Goal: Task Accomplishment & Management: Manage account settings

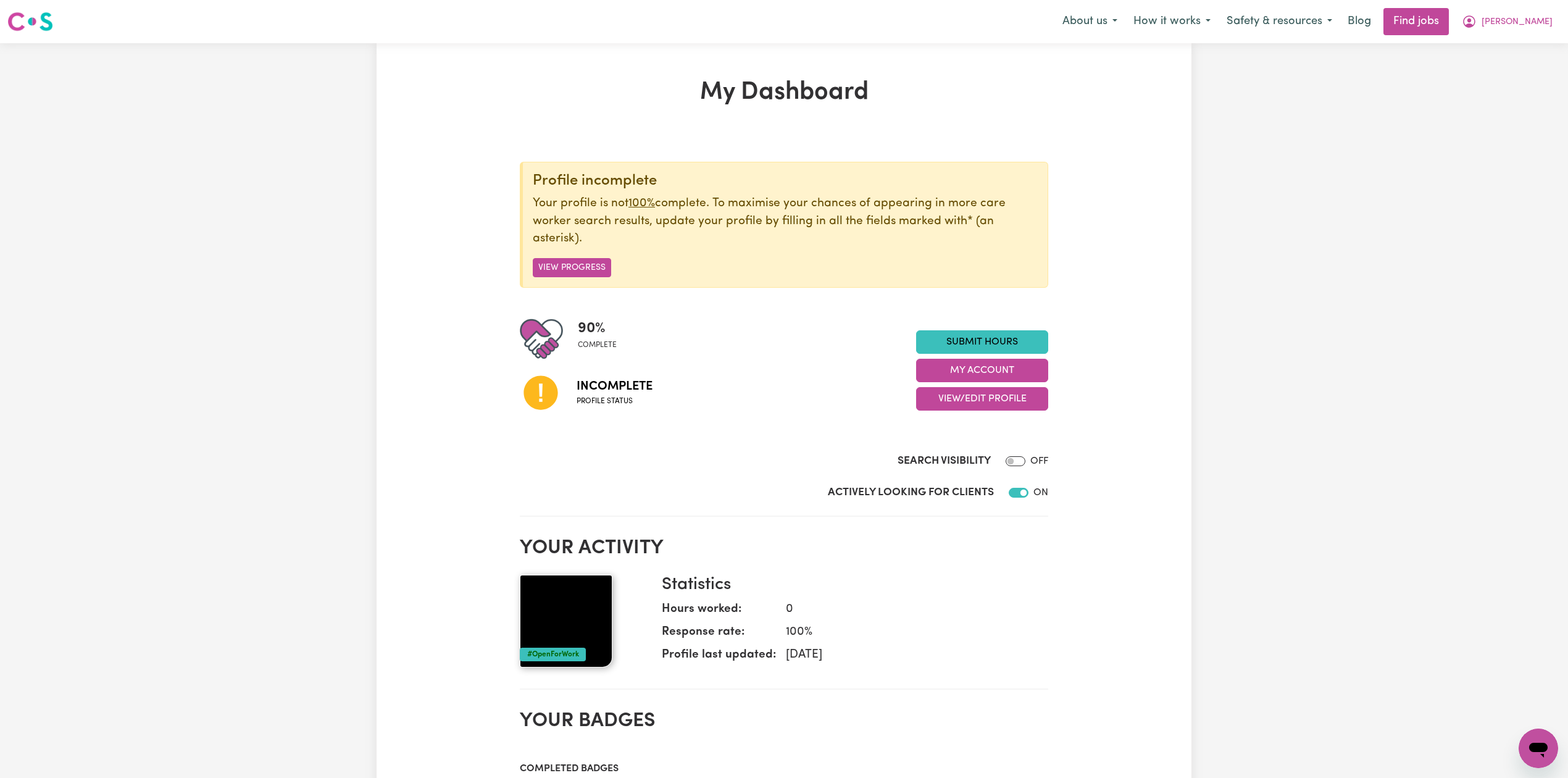
drag, startPoint x: 871, startPoint y: 339, endPoint x: 878, endPoint y: 396, distance: 57.4
click at [871, 339] on div "90 % complete" at bounding box center [718, 339] width 397 height 43
click at [978, 410] on button "View/Edit Profile" at bounding box center [982, 398] width 132 height 23
click at [959, 457] on link "Edit Profile" at bounding box center [975, 455] width 116 height 25
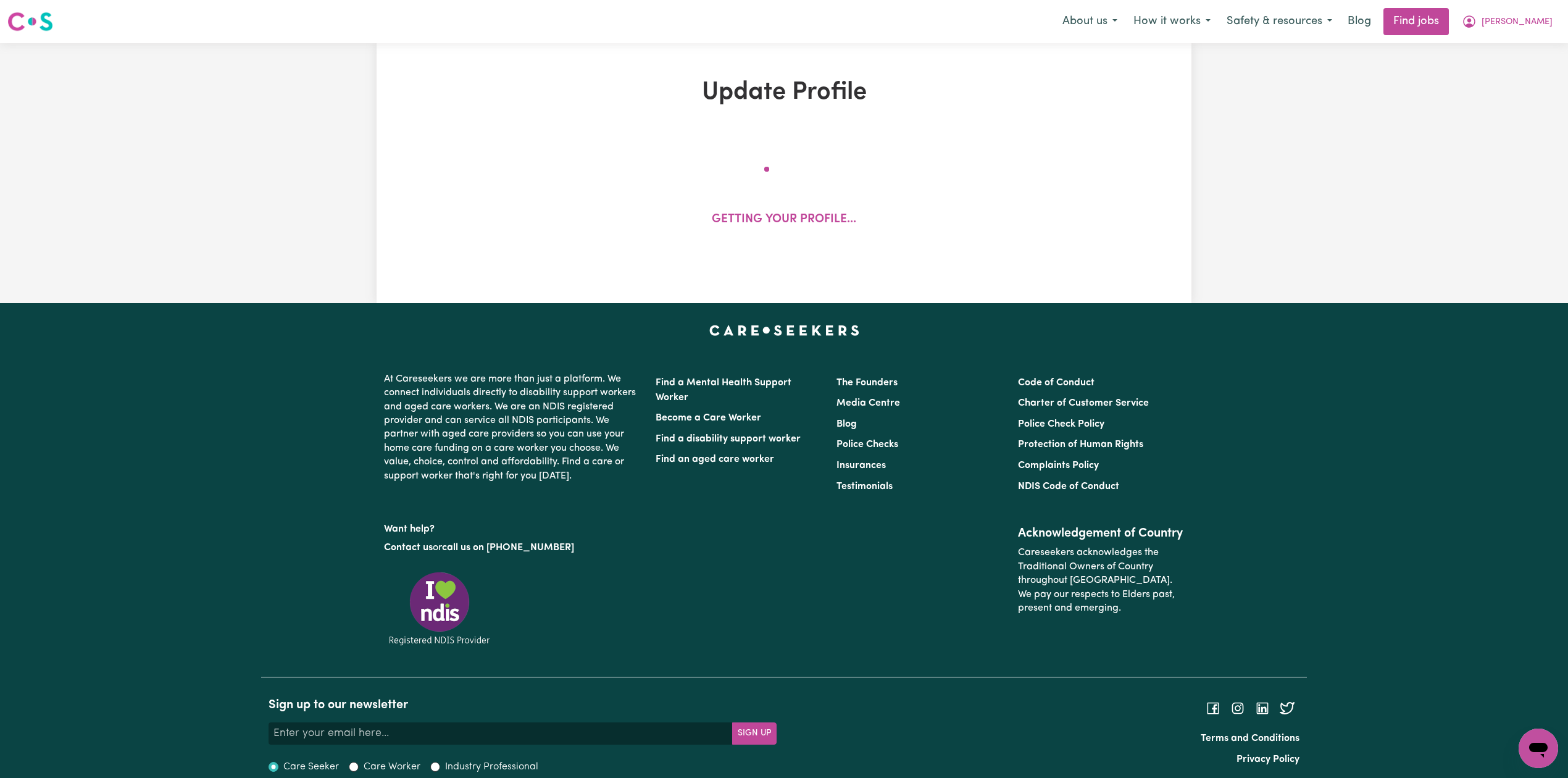
select select "[DEMOGRAPHIC_DATA]"
select select "[DEMOGRAPHIC_DATA] Citizen"
select select "Studying a healthcare related degree or qualification"
select select "40"
select select "50"
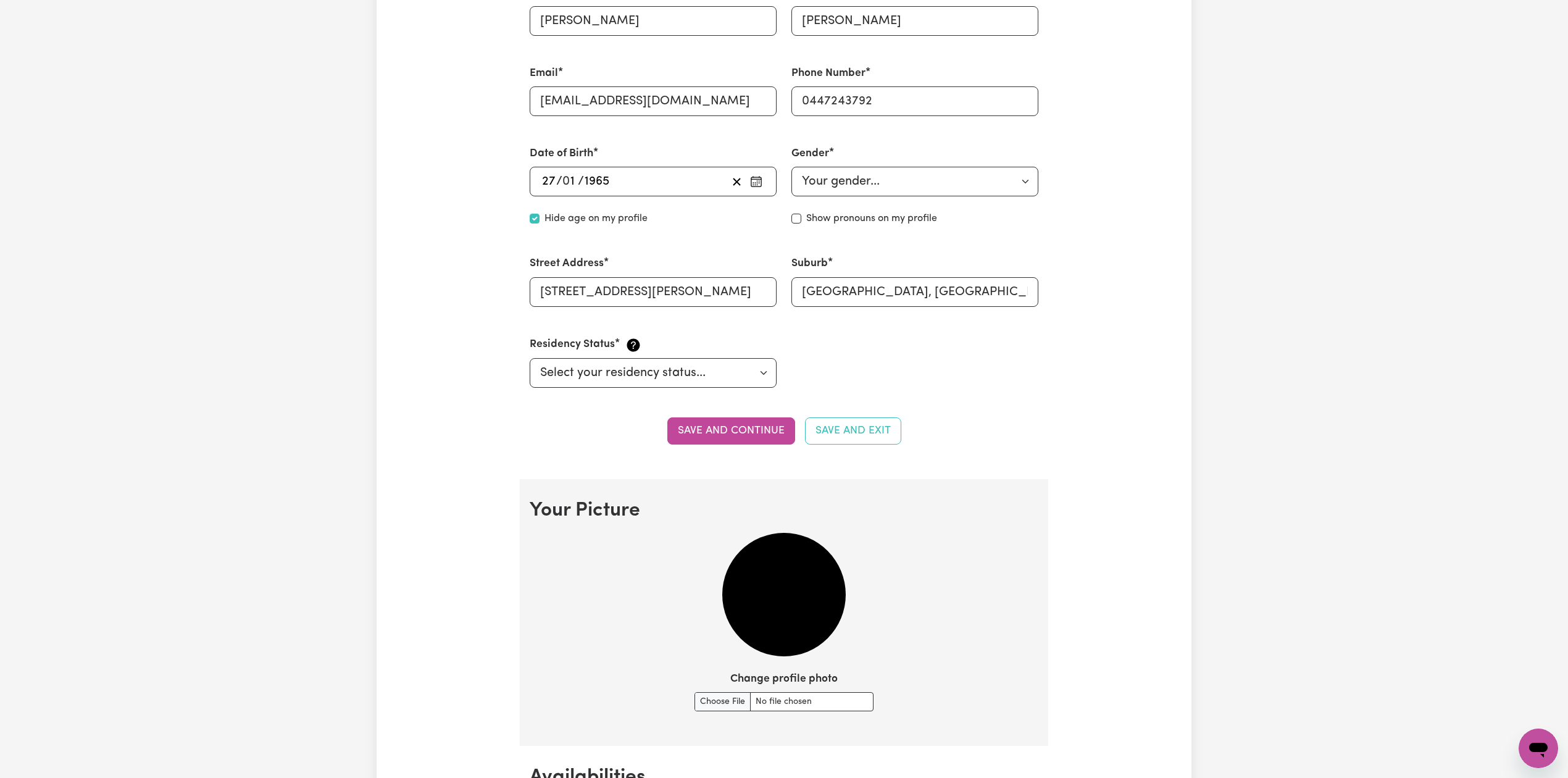
scroll to position [658, 0]
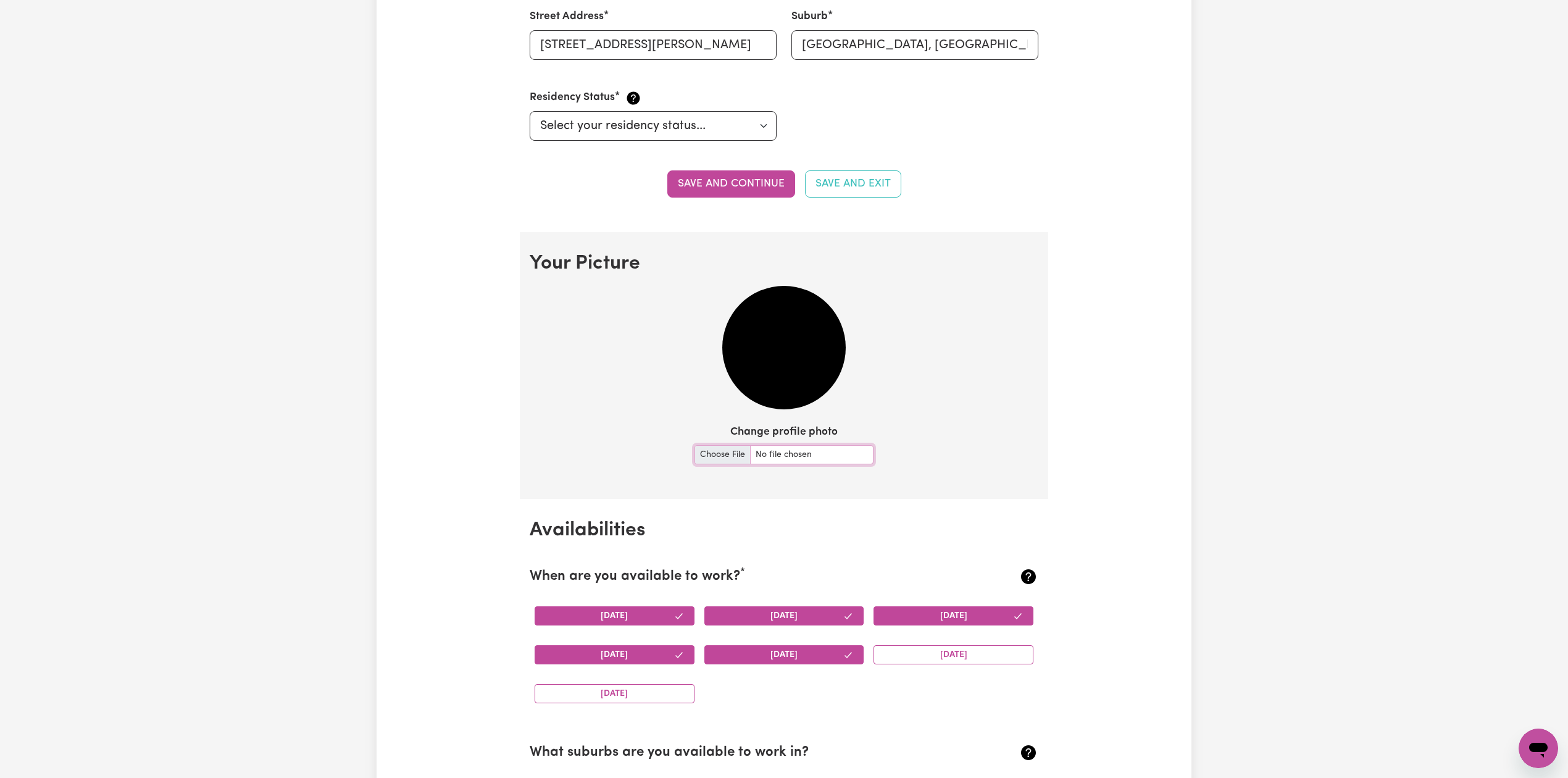
click at [724, 462] on input "Change profile photo" at bounding box center [784, 454] width 179 height 19
type input "C:\fakepath\[PERSON_NAME] prof [PERSON_NAME].jpeg"
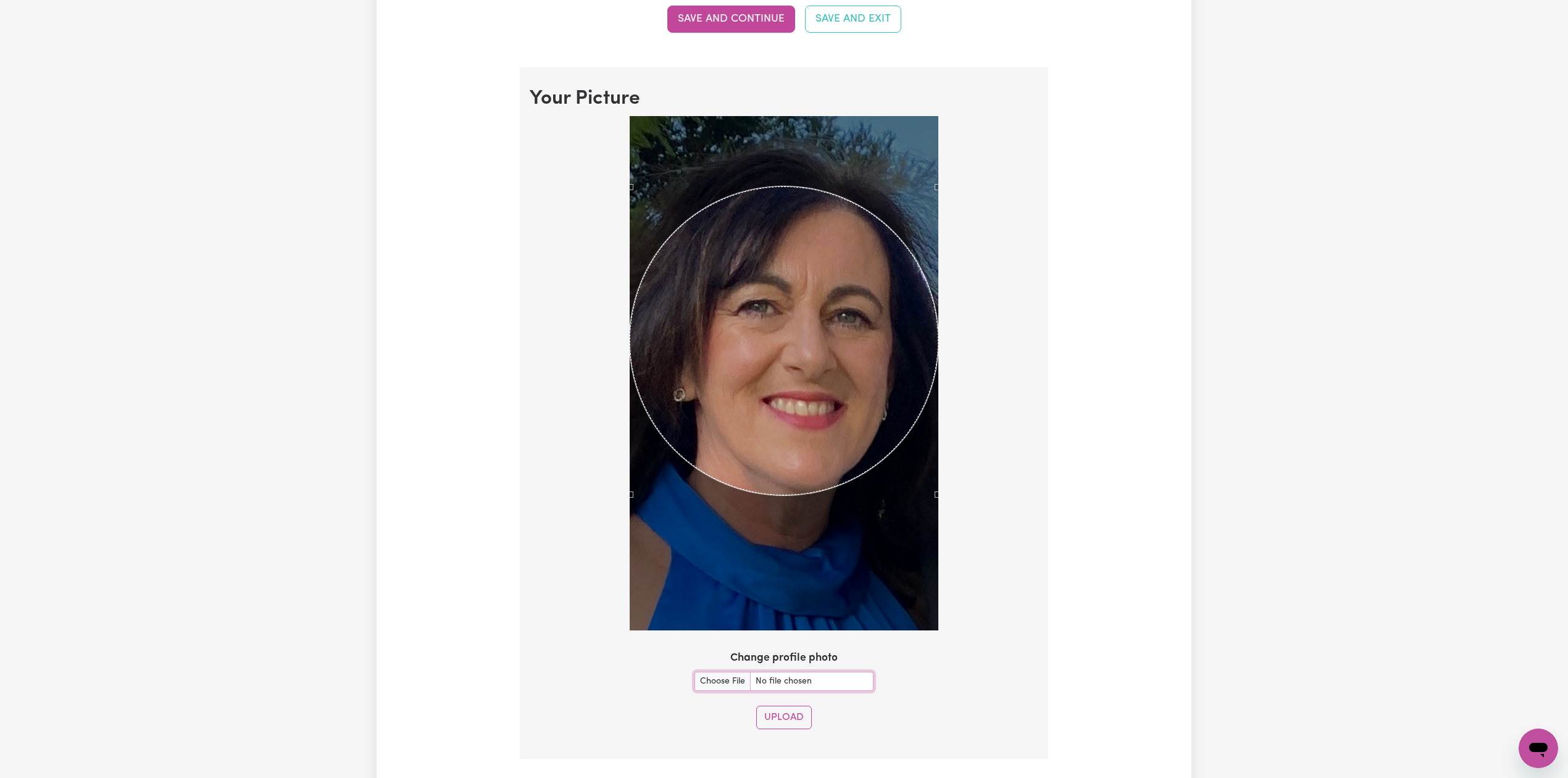
click at [824, 448] on div "Use the arrow keys to move the crop selection area" at bounding box center [784, 340] width 309 height 308
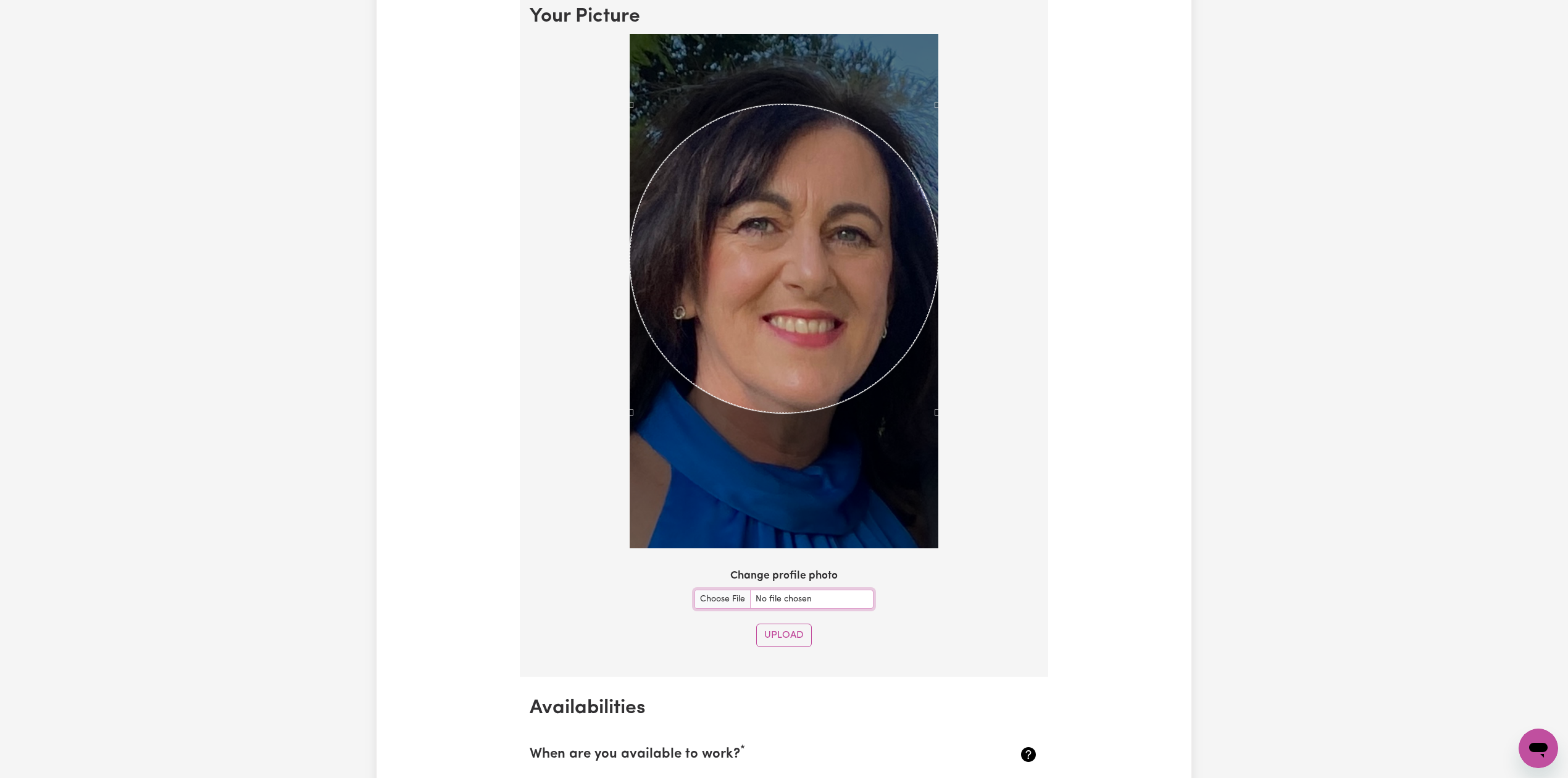
click at [778, 613] on section "Your Picture Change profile photo Upload" at bounding box center [784, 331] width 528 height 691
click at [772, 630] on button "Upload" at bounding box center [784, 634] width 55 height 23
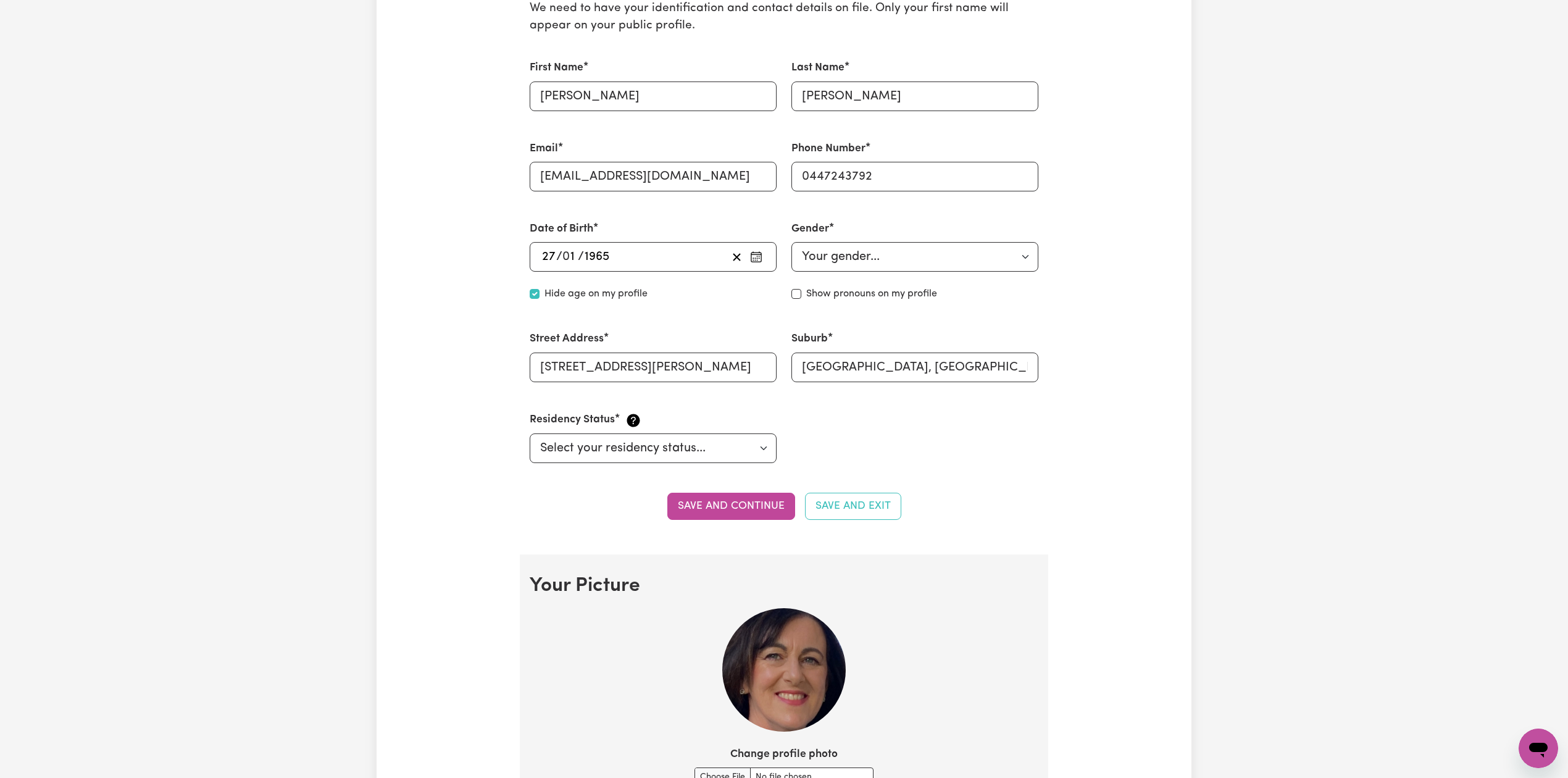
scroll to position [89, 0]
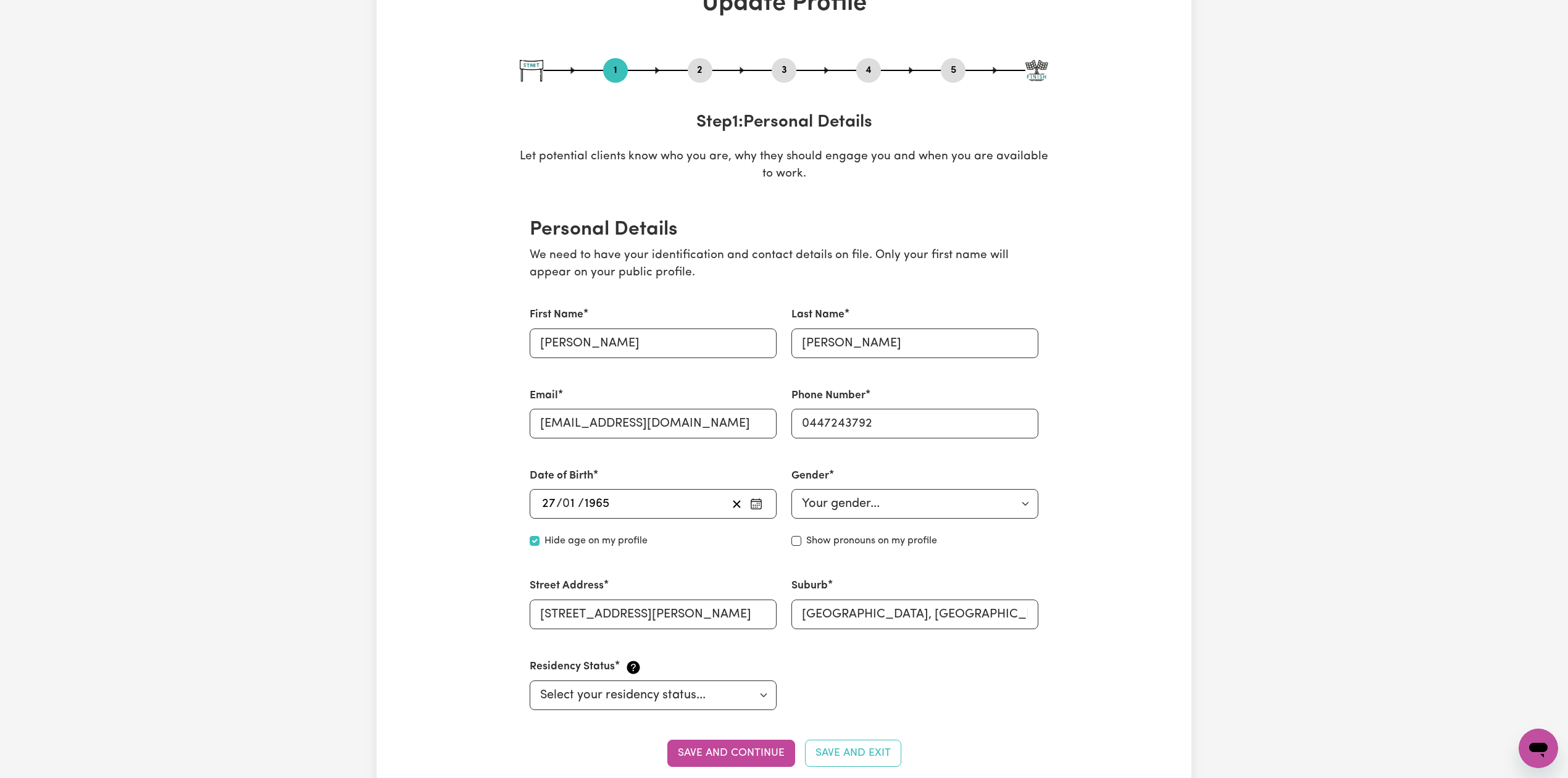
click at [696, 65] on button "2" at bounding box center [700, 70] width 25 height 16
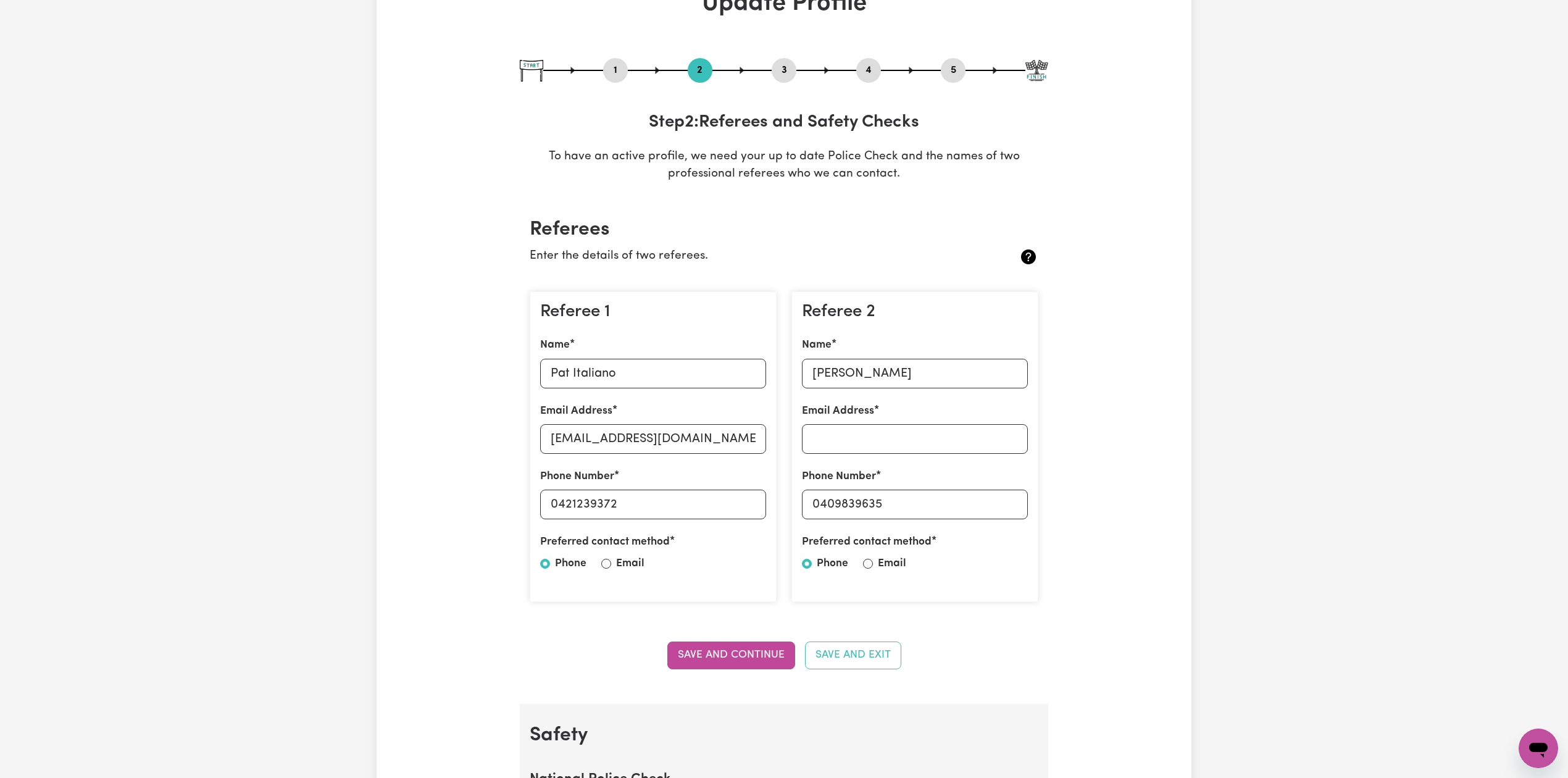
click at [959, 64] on button "5" at bounding box center [953, 70] width 25 height 16
select select "I am providing services by being employed by an organisation"
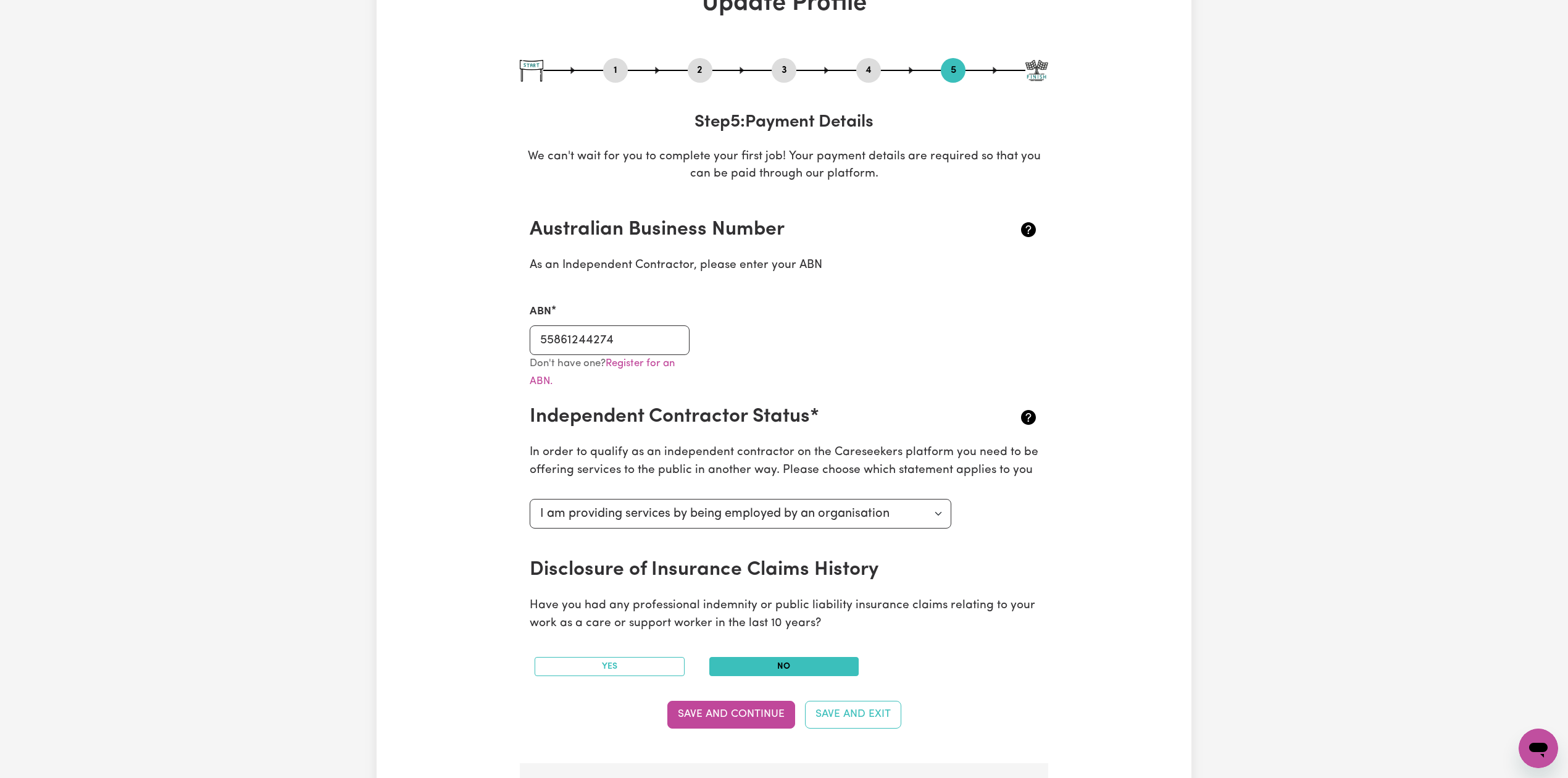
drag, startPoint x: 1567, startPoint y: 80, endPoint x: 1572, endPoint y: 59, distance: 21.6
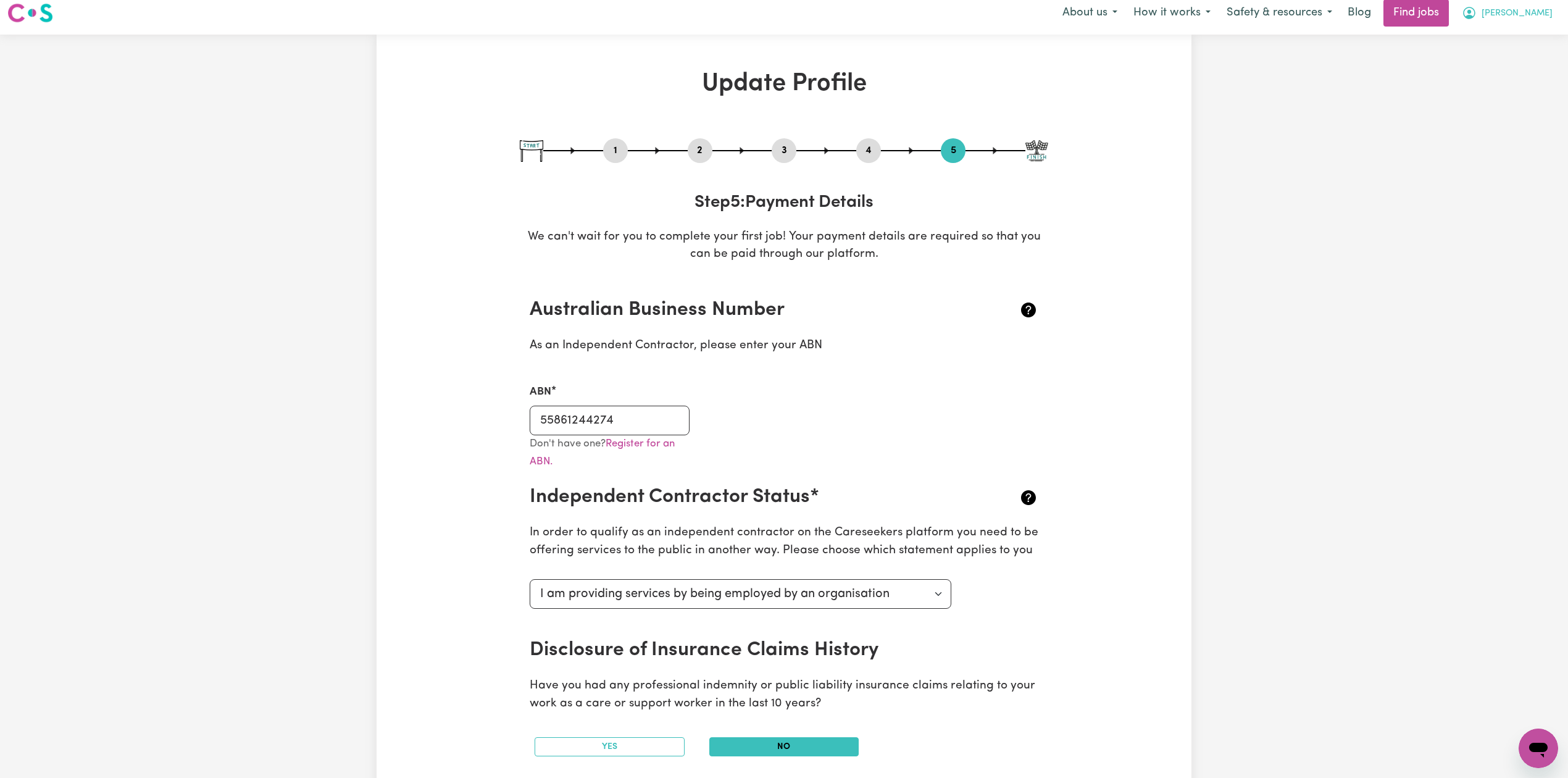
click at [1519, 16] on span "[PERSON_NAME]" at bounding box center [1517, 14] width 71 height 14
click at [1488, 82] on link "Logout" at bounding box center [1511, 85] width 97 height 23
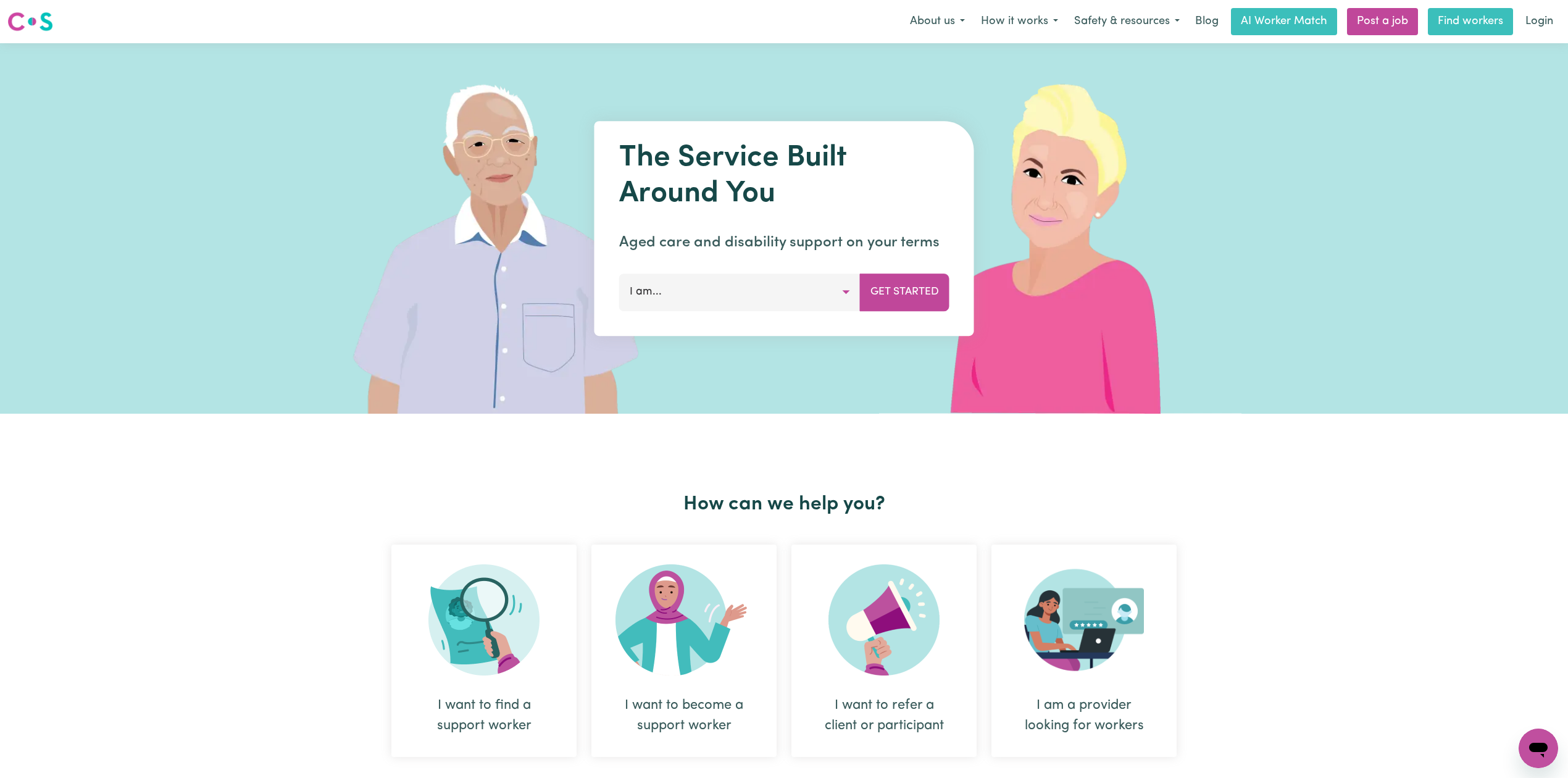
click at [1509, 21] on link "Find workers" at bounding box center [1471, 22] width 85 height 28
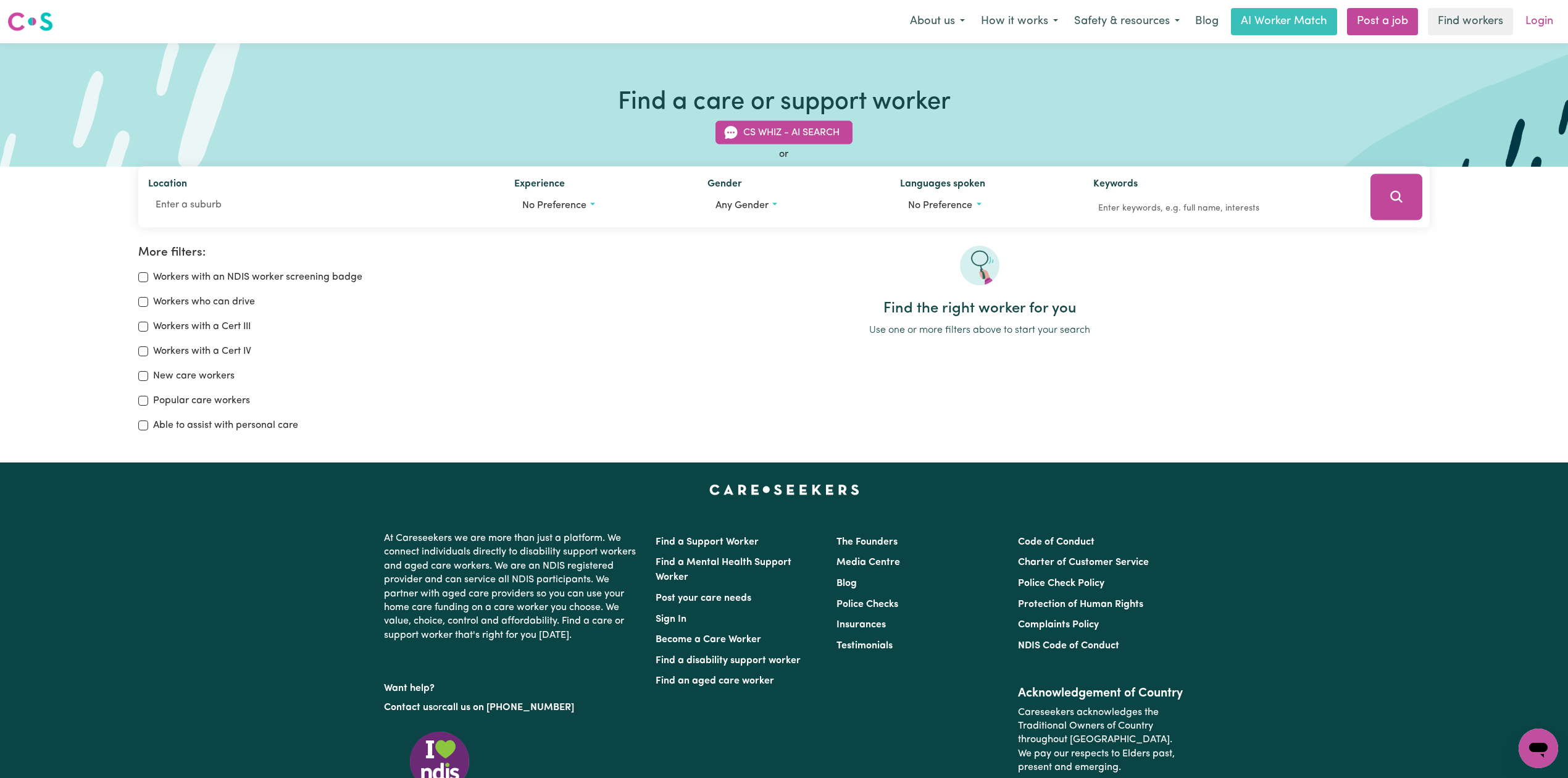
click at [1547, 21] on link "Login" at bounding box center [1539, 22] width 42 height 28
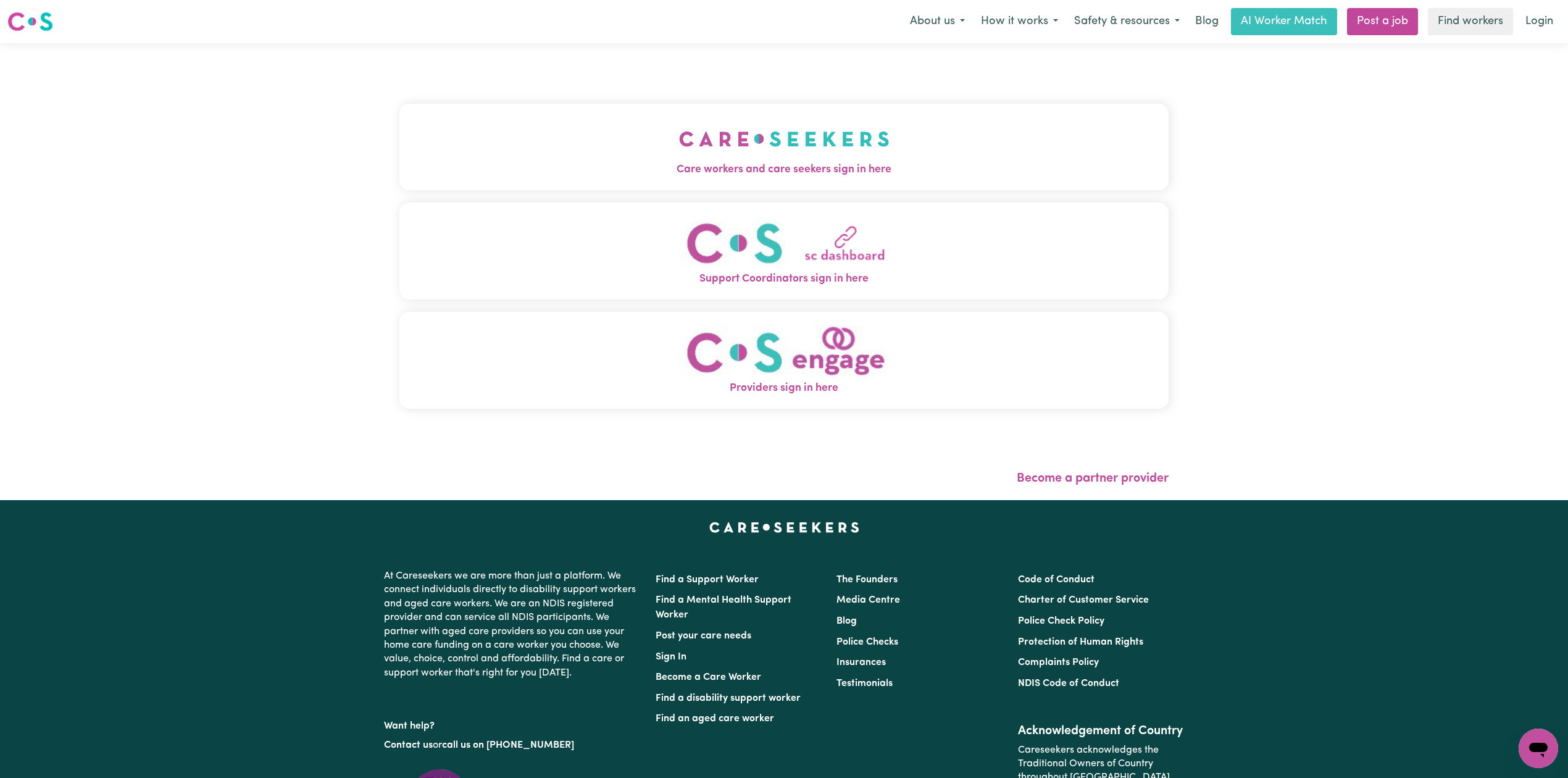
click at [497, 182] on button "Care workers and care seekers sign in here" at bounding box center [784, 146] width 769 height 86
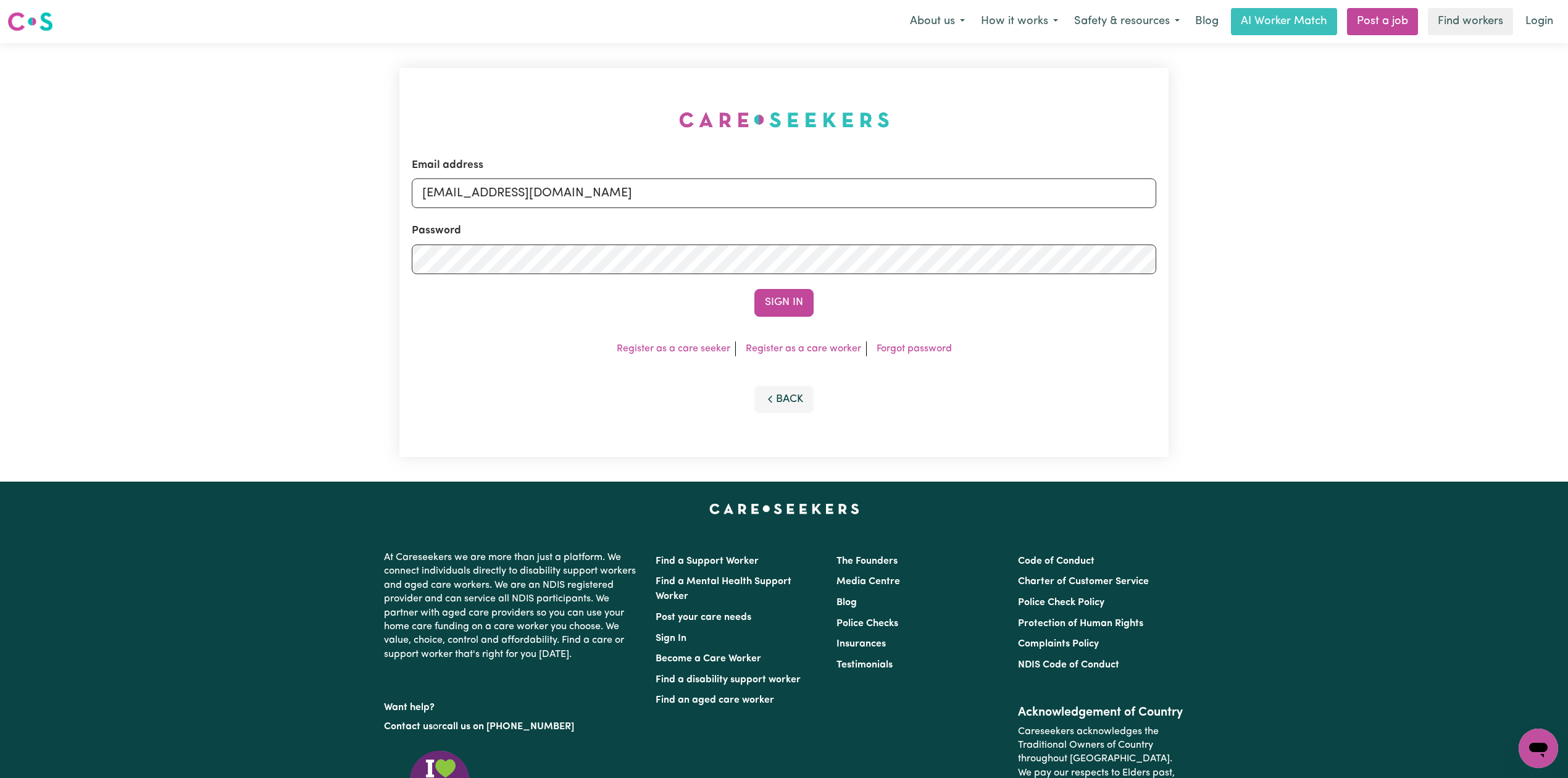
click at [566, 220] on form "Email address [EMAIL_ADDRESS][DOMAIN_NAME] Password Sign In" at bounding box center [784, 237] width 745 height 159
click at [540, 184] on input "[EMAIL_ADDRESS][DOMAIN_NAME]" at bounding box center [784, 193] width 745 height 29
click at [480, 190] on input "Superuser~[EMAIL_ADDRESS][DOMAIN_NAME]" at bounding box center [784, 193] width 745 height 29
click at [863, 253] on form "Email address Superuser~[EMAIL_ADDRESS][DOMAIN_NAME] Password Sign In" at bounding box center [784, 237] width 745 height 159
type input "[EMAIL_ADDRESS][PERSON_NAME][PERSON_NAME][DOMAIN_NAME]"
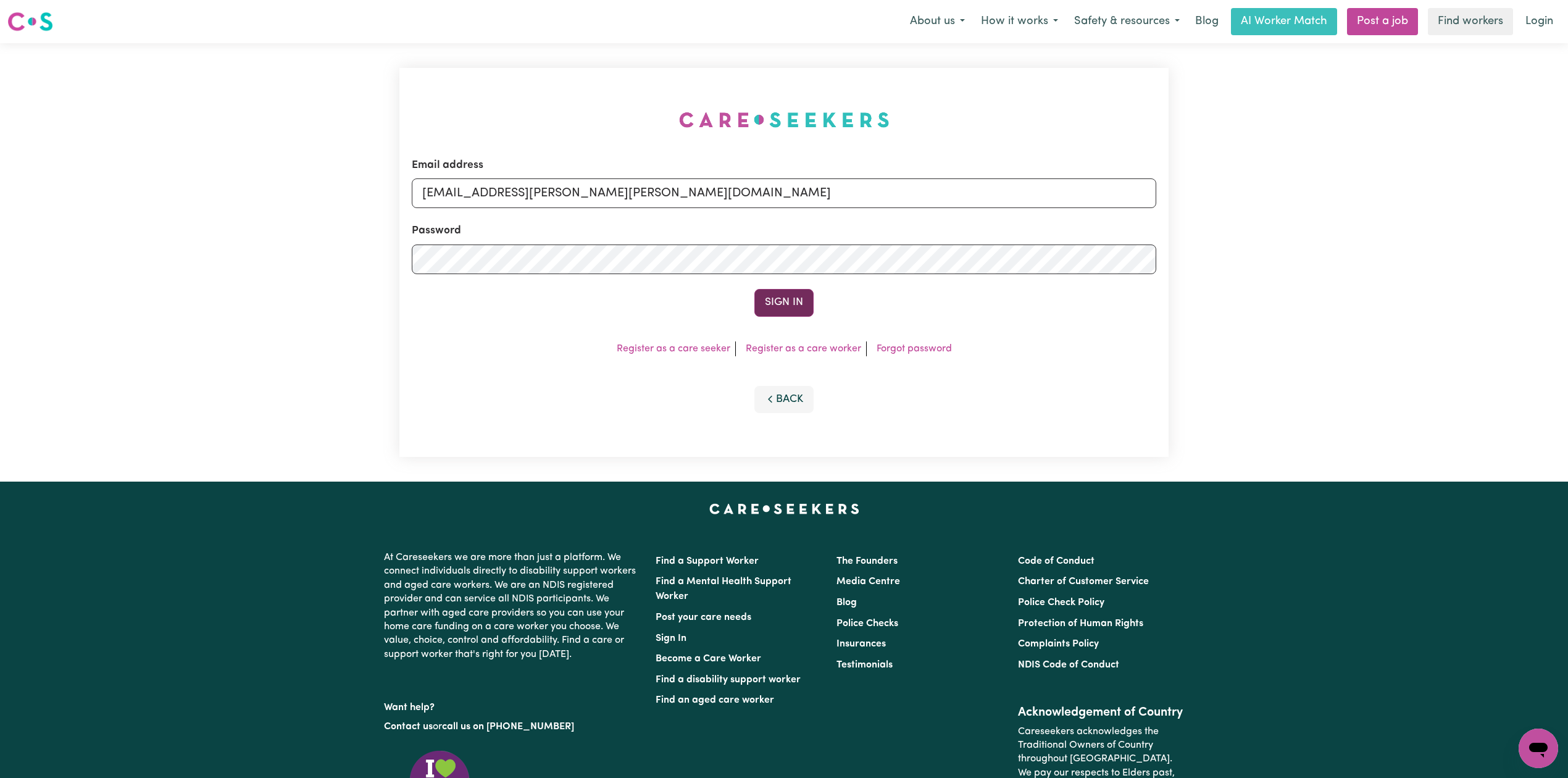
click at [783, 311] on button "Sign In" at bounding box center [784, 302] width 59 height 28
